Goal: Transaction & Acquisition: Obtain resource

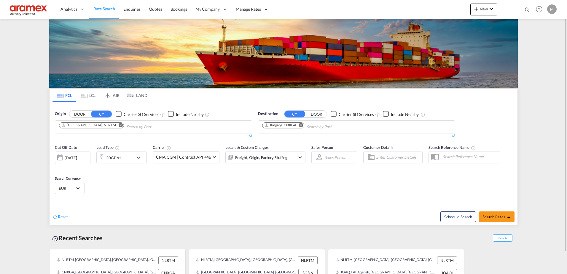
click at [302, 125] on md-icon "Remove" at bounding box center [301, 125] width 4 height 4
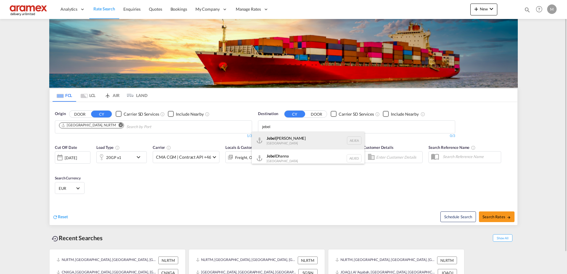
type input "jebel"
click at [295, 137] on div "[GEOGRAPHIC_DATA] [GEOGRAPHIC_DATA]" at bounding box center [308, 141] width 113 height 18
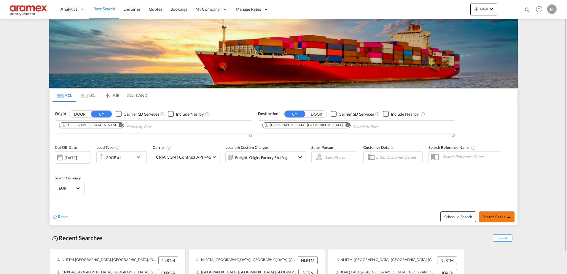
click at [499, 217] on span "Search Rates" at bounding box center [496, 216] width 28 height 5
type input "NLRTM to AEJEA / [DATE]"
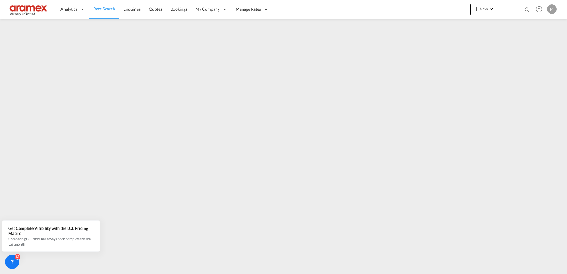
drag, startPoint x: 109, startPoint y: 10, endPoint x: 101, endPoint y: 11, distance: 7.4
click at [109, 10] on span "Rate Search" at bounding box center [104, 8] width 22 height 5
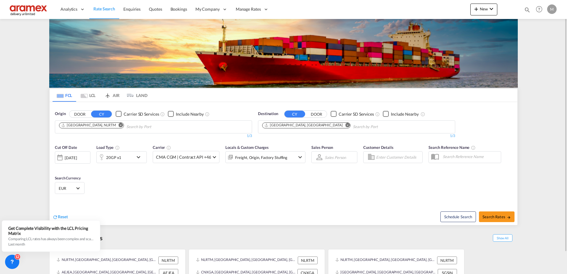
click at [138, 157] on md-icon "icon-chevron-down" at bounding box center [140, 157] width 10 height 7
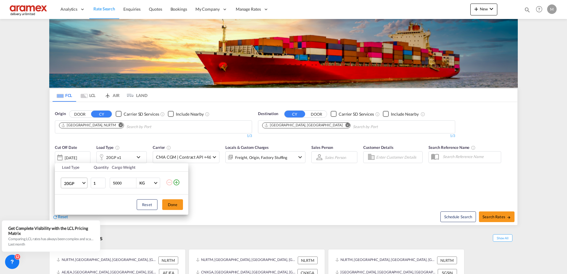
click at [79, 182] on span "20GP" at bounding box center [72, 184] width 17 height 6
click at [121, 199] on md-backdrop at bounding box center [283, 137] width 567 height 274
click at [142, 240] on div "Load Type Quantity Cargo Weight 20GP 1 5000 KG KG Load type addition is restric…" at bounding box center [283, 137] width 567 height 274
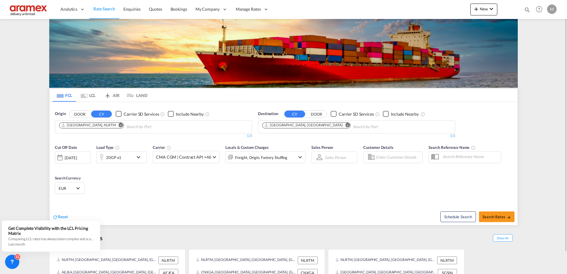
scroll to position [23, 0]
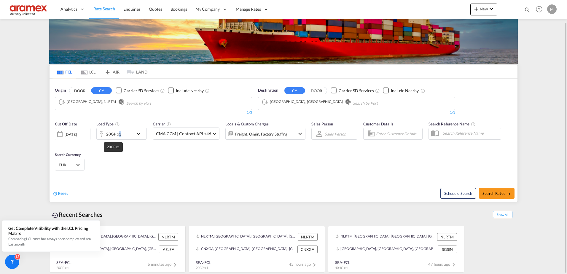
click at [120, 137] on div "20GP x1" at bounding box center [113, 134] width 15 height 8
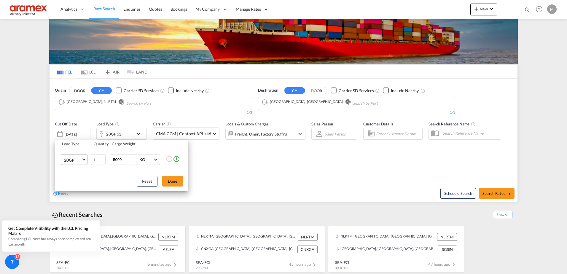
drag, startPoint x: 120, startPoint y: 137, endPoint x: 84, endPoint y: 158, distance: 41.5
click at [84, 158] on span "Choose: \a20GP" at bounding box center [83, 158] width 3 height 3
click at [87, 199] on md-option "40RE" at bounding box center [79, 201] width 40 height 14
click at [178, 181] on button "Done" at bounding box center [172, 181] width 21 height 11
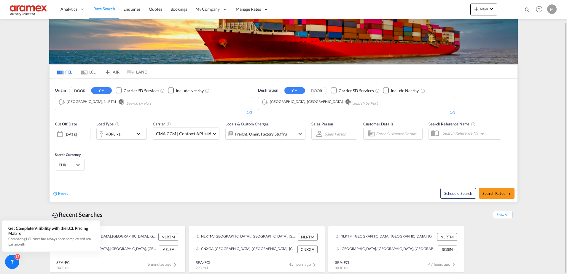
click at [345, 102] on md-icon "Remove" at bounding box center [347, 101] width 4 height 4
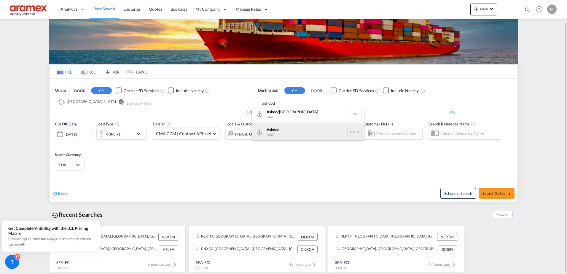
scroll to position [4, 0]
type input "ashdod"
click at [306, 131] on div "Ashdod [GEOGRAPHIC_DATA] [GEOGRAPHIC_DATA]" at bounding box center [308, 131] width 113 height 18
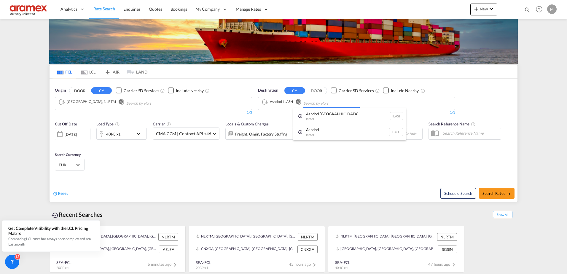
scroll to position [0, 0]
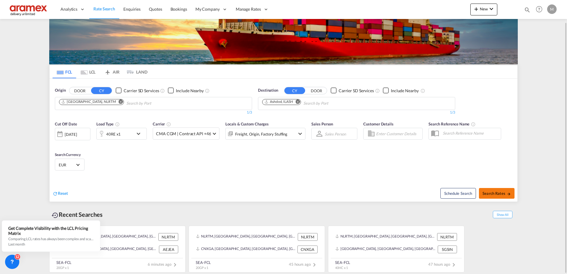
click at [495, 194] on span "Search Rates" at bounding box center [496, 193] width 28 height 5
type input "NLRTM to ILASH / [DATE]"
